Goal: Find specific page/section: Find specific page/section

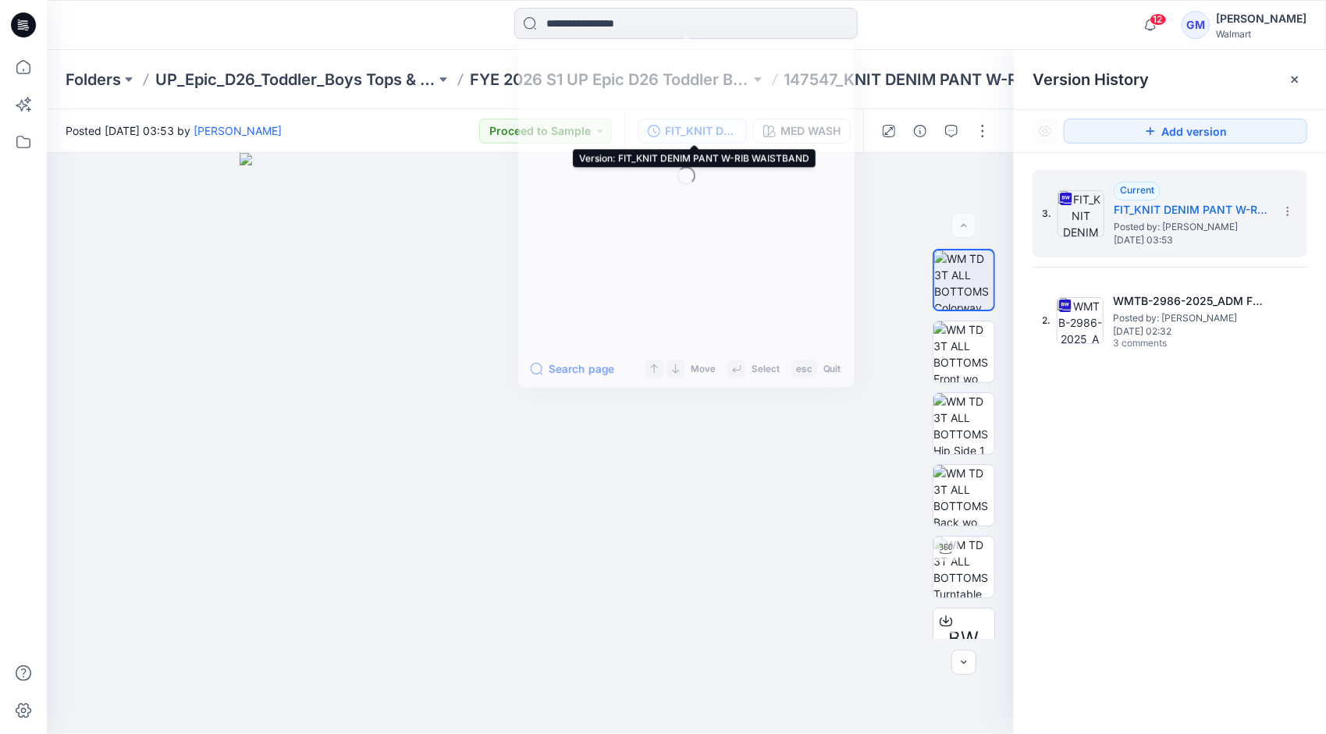
click at [628, 27] on input at bounding box center [685, 23] width 343 height 31
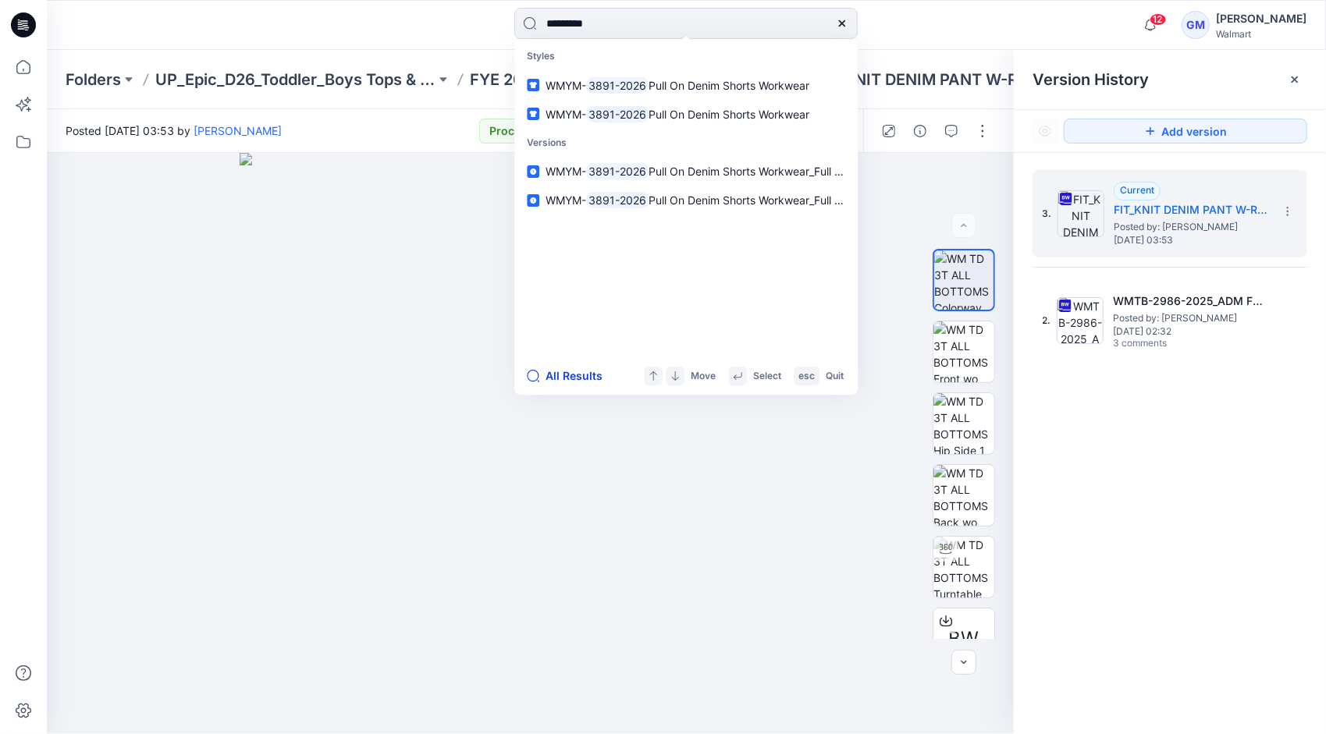
type input "*********"
click at [556, 381] on button "All Results" at bounding box center [570, 376] width 86 height 19
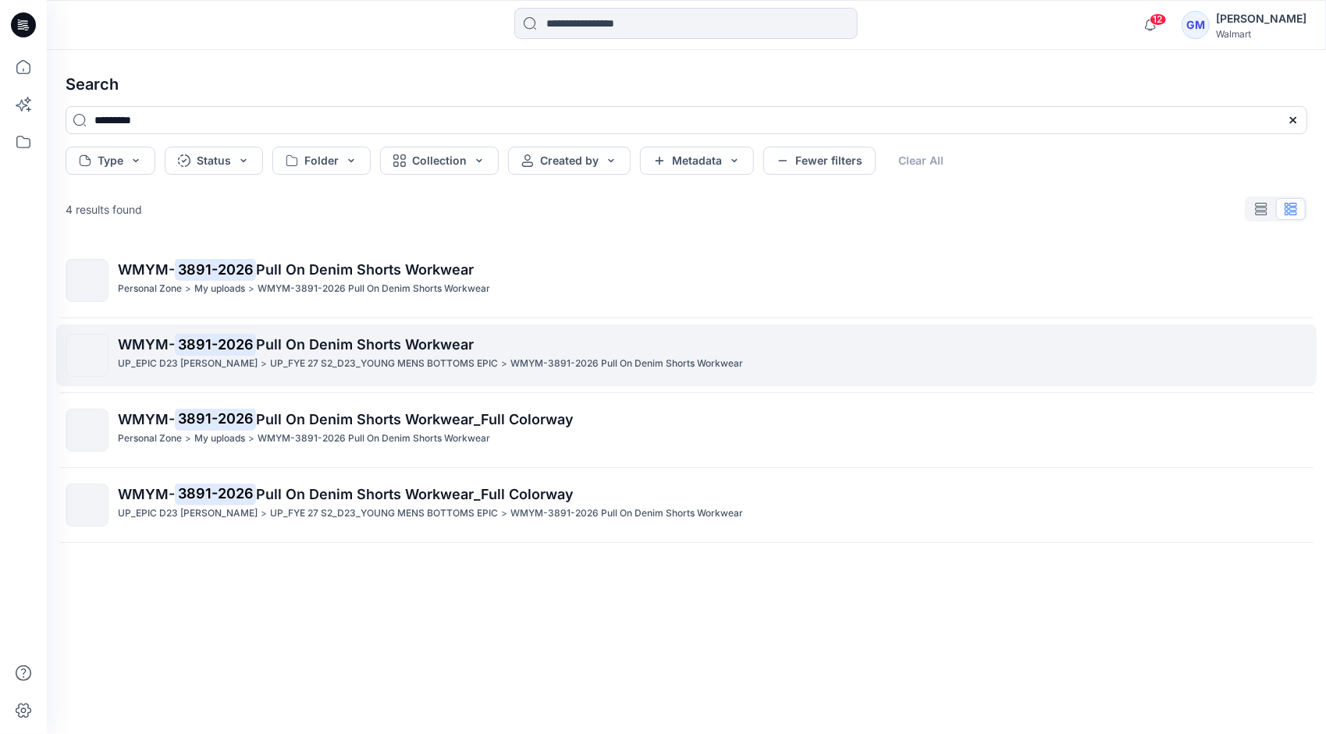
click at [312, 346] on span "Pull On Denim Shorts Workwear" at bounding box center [365, 344] width 218 height 16
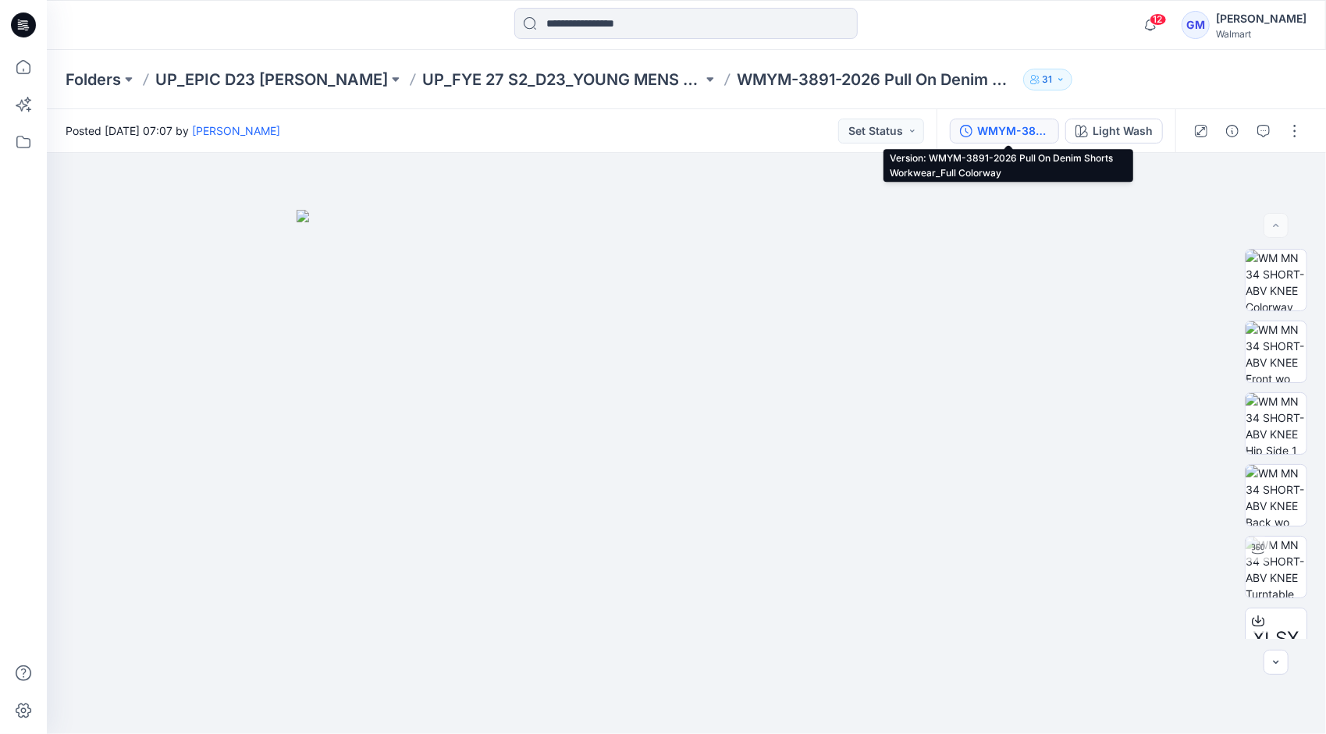
click at [1028, 133] on div "WMYM-3891-2026 Pull On Denim Shorts Workwear_Full Colorway" at bounding box center [1013, 131] width 72 height 17
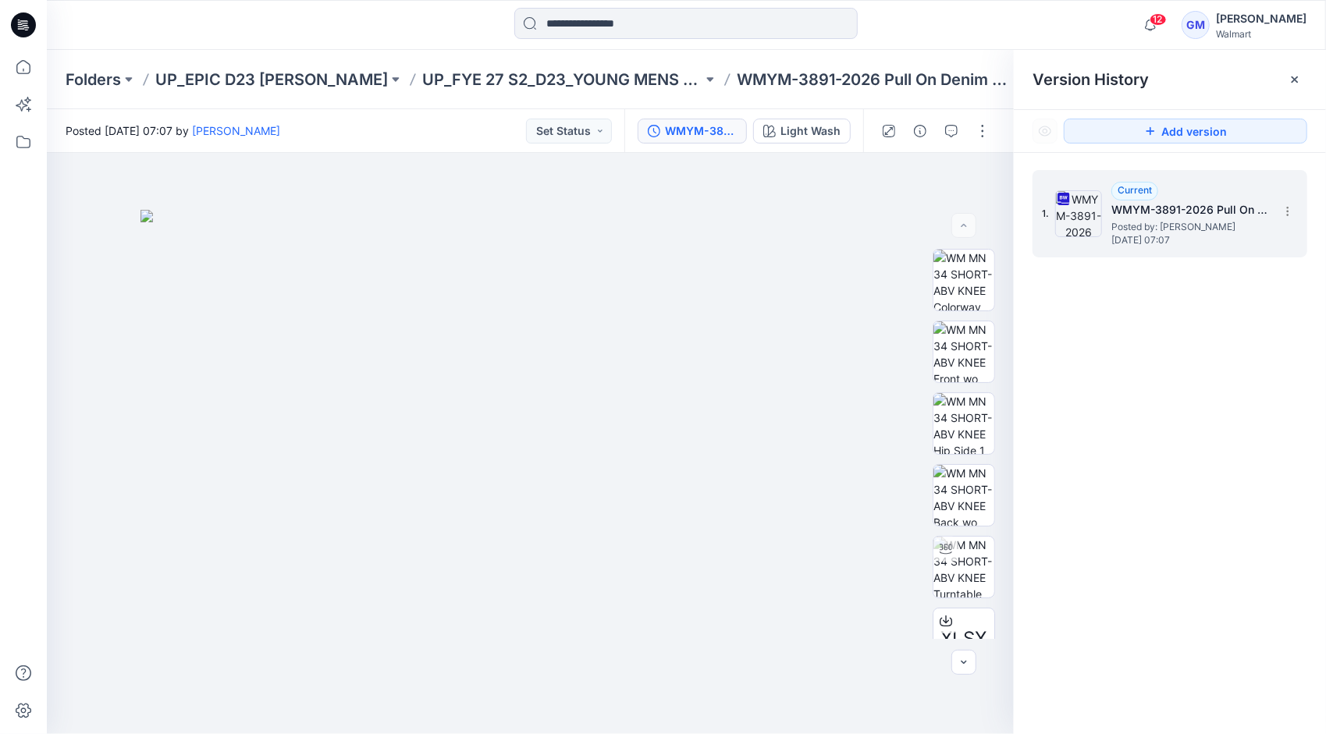
click at [1128, 217] on h5 "WMYM-3891-2026 Pull On Denim Shorts Workwear_Full Colorway" at bounding box center [1189, 210] width 156 height 19
click at [954, 136] on icon "button" at bounding box center [951, 131] width 12 height 12
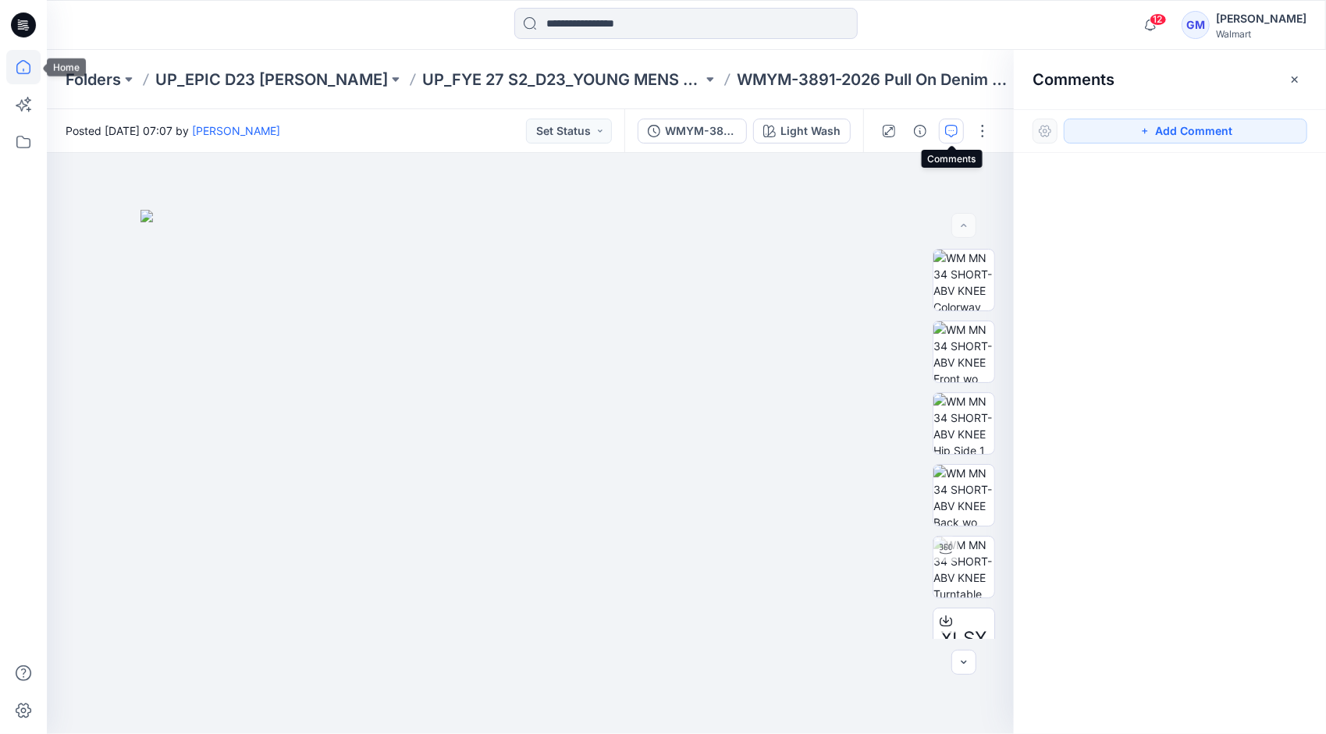
click at [23, 78] on icon at bounding box center [23, 67] width 34 height 34
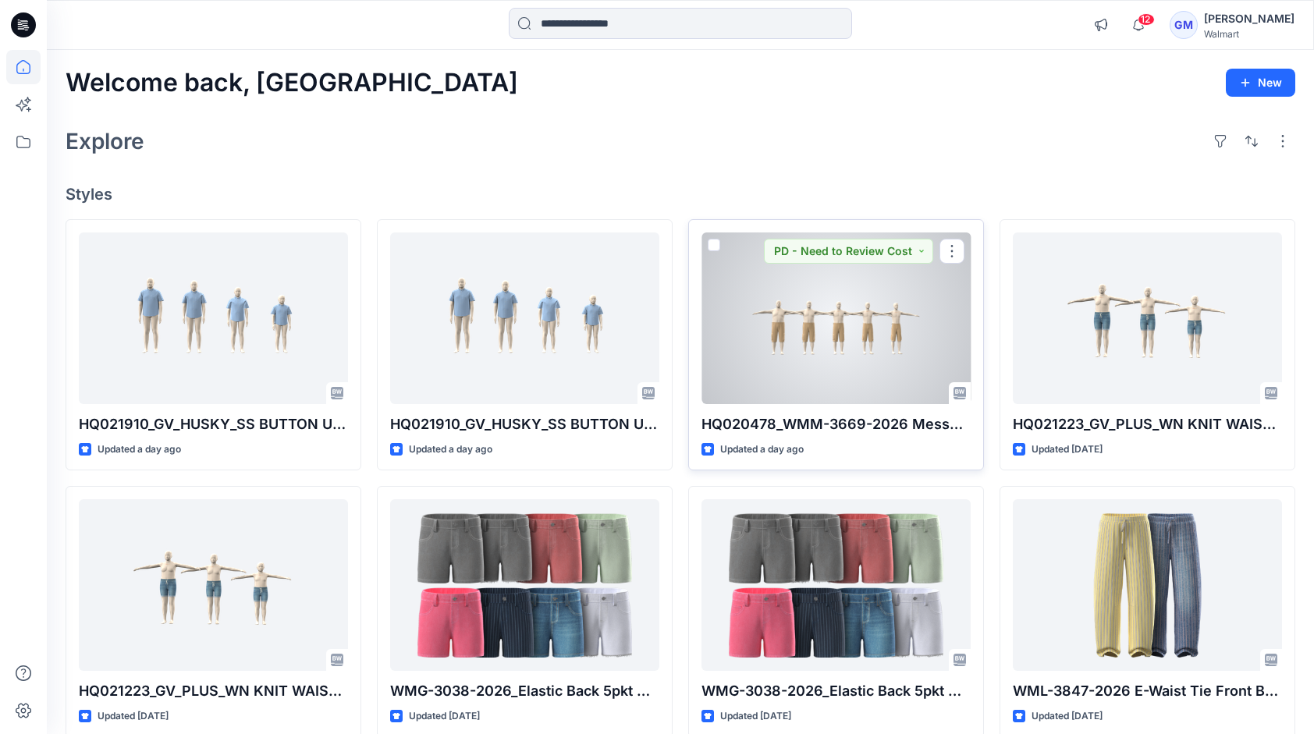
click at [869, 360] on div at bounding box center [835, 319] width 269 height 172
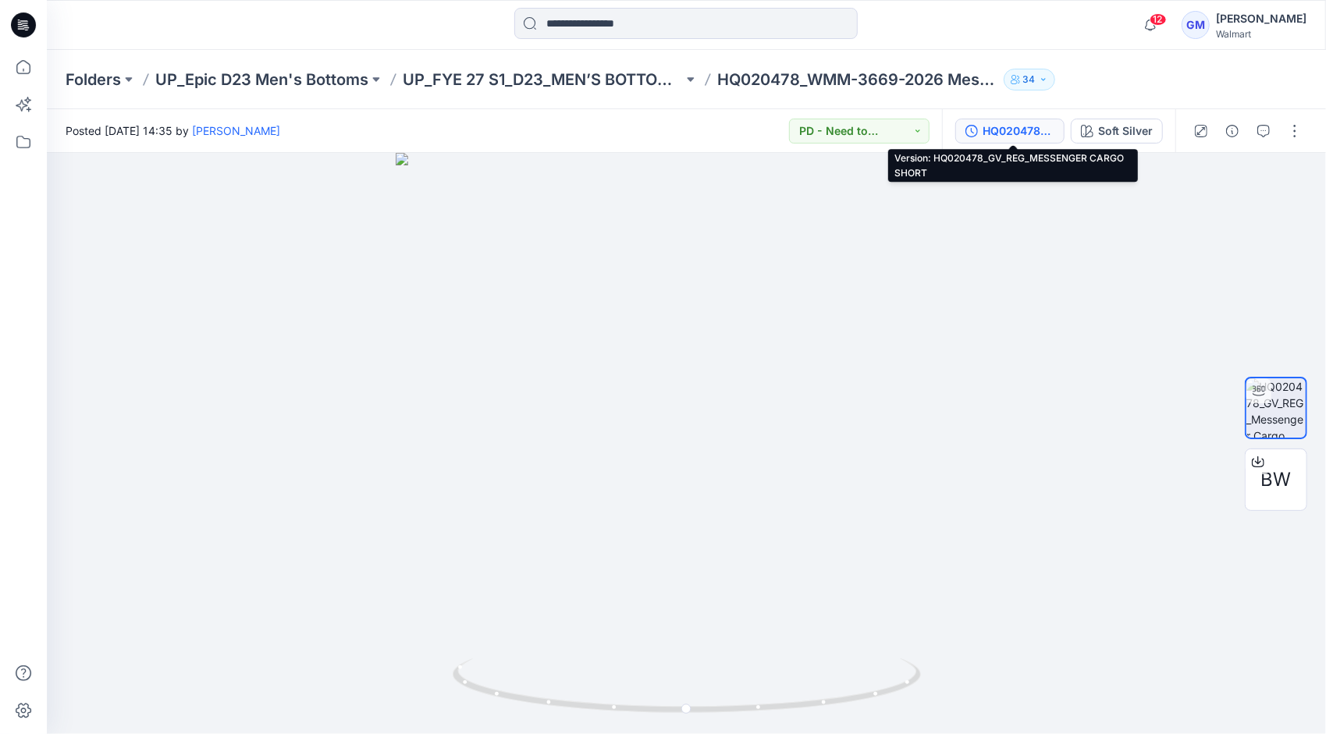
click at [1005, 129] on div "HQ020478_GV_REG_MESSENGER CARGO SHORT" at bounding box center [1018, 131] width 72 height 17
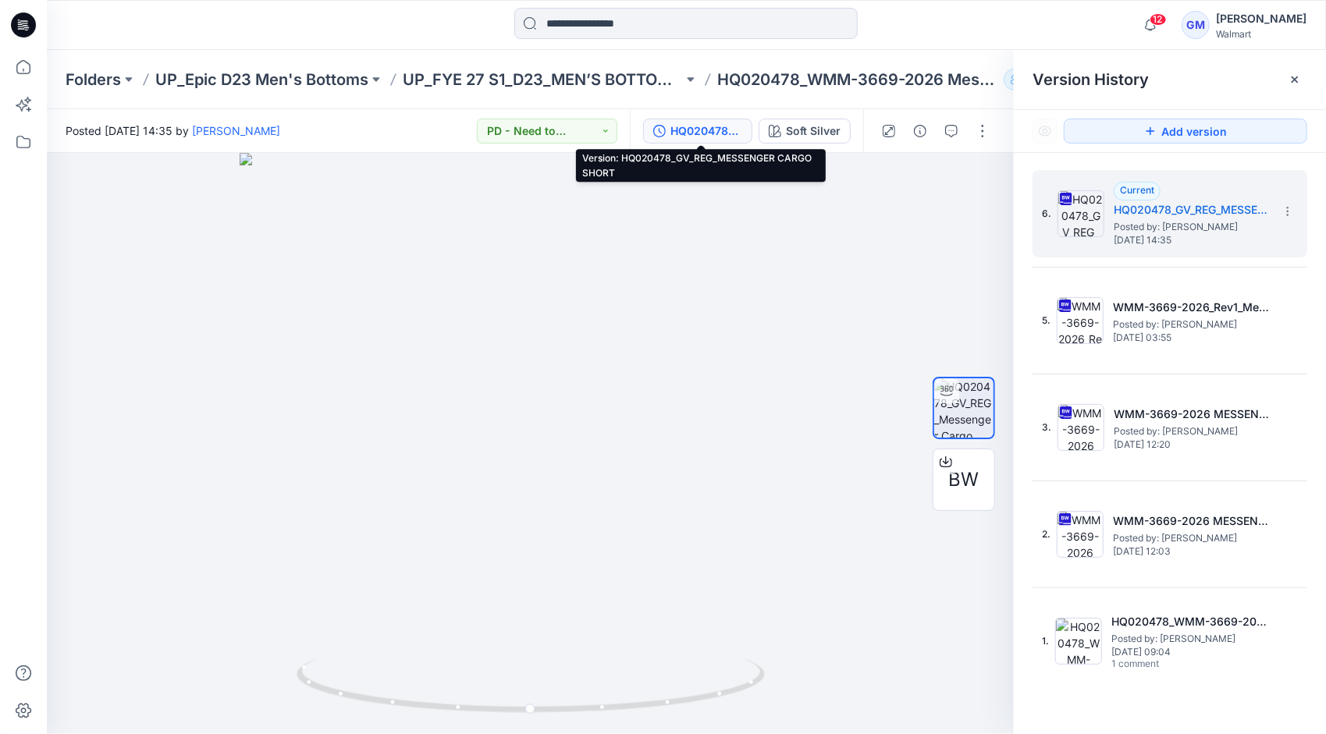
click at [924, 34] on div at bounding box center [686, 25] width 639 height 34
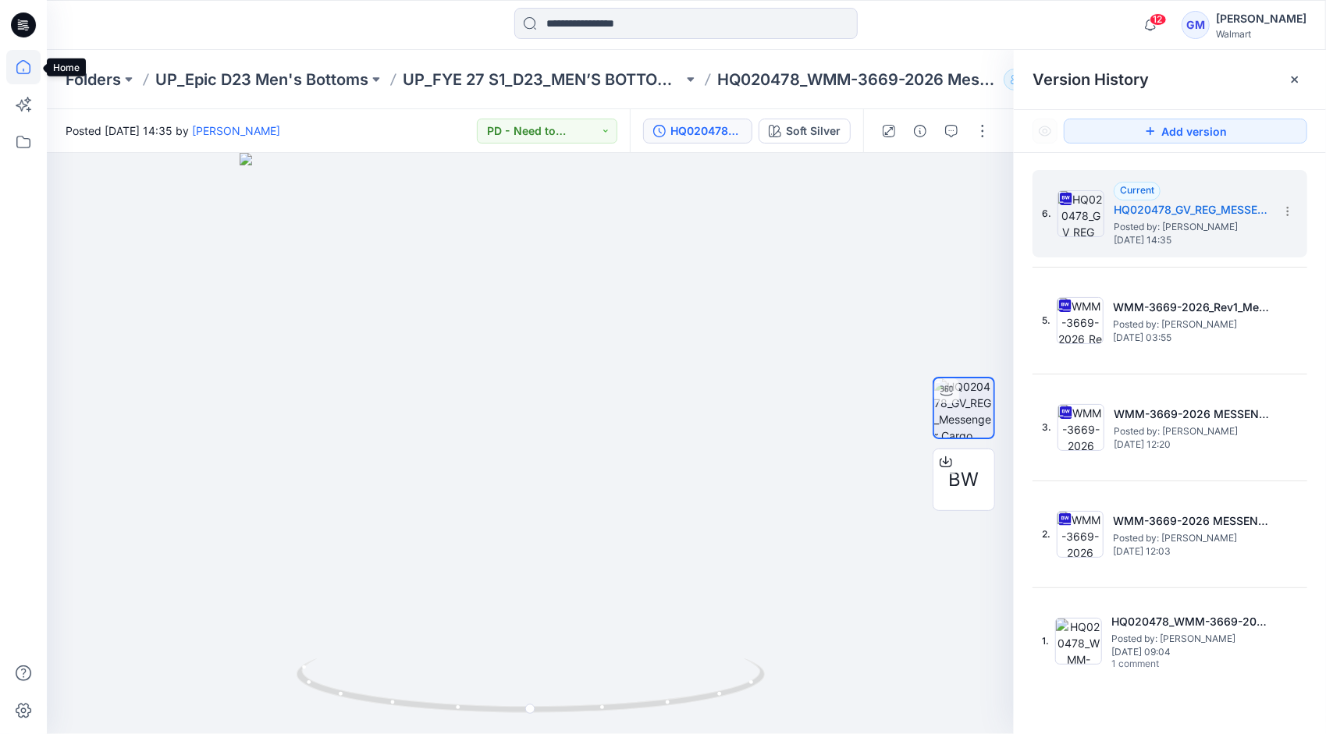
click at [25, 64] on icon at bounding box center [23, 67] width 34 height 34
